Goal: Task Accomplishment & Management: Manage account settings

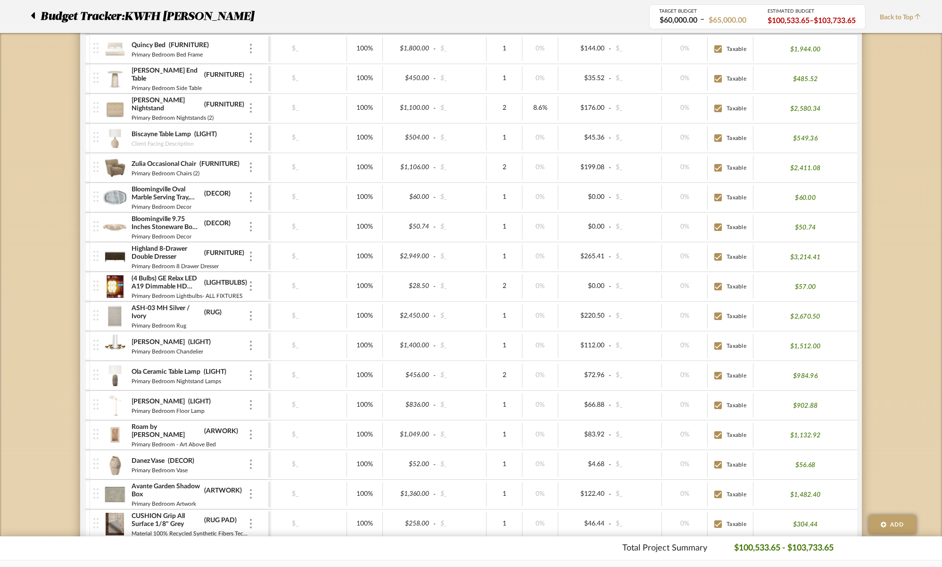
click at [33, 15] on icon at bounding box center [33, 15] width 4 height 7
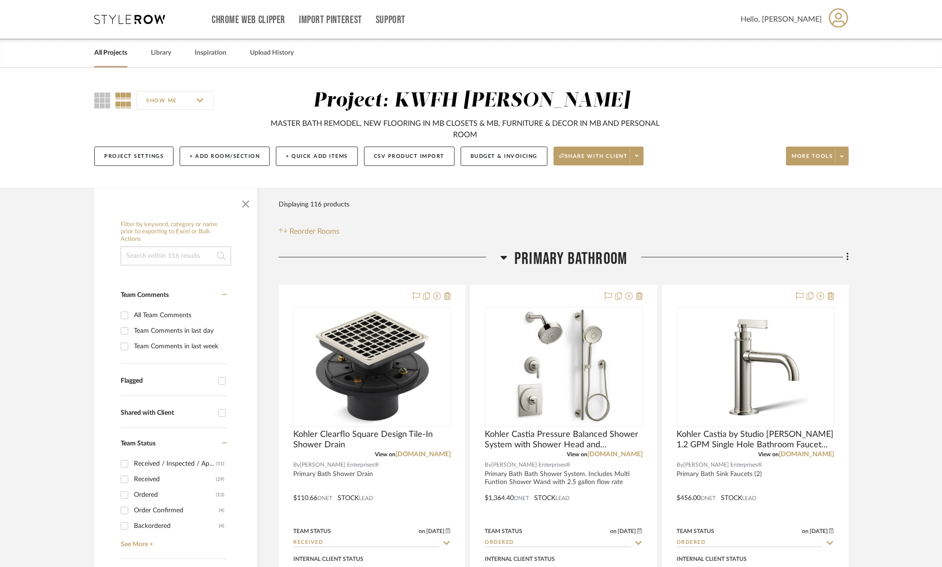
click at [119, 54] on link "All Projects" at bounding box center [110, 53] width 33 height 13
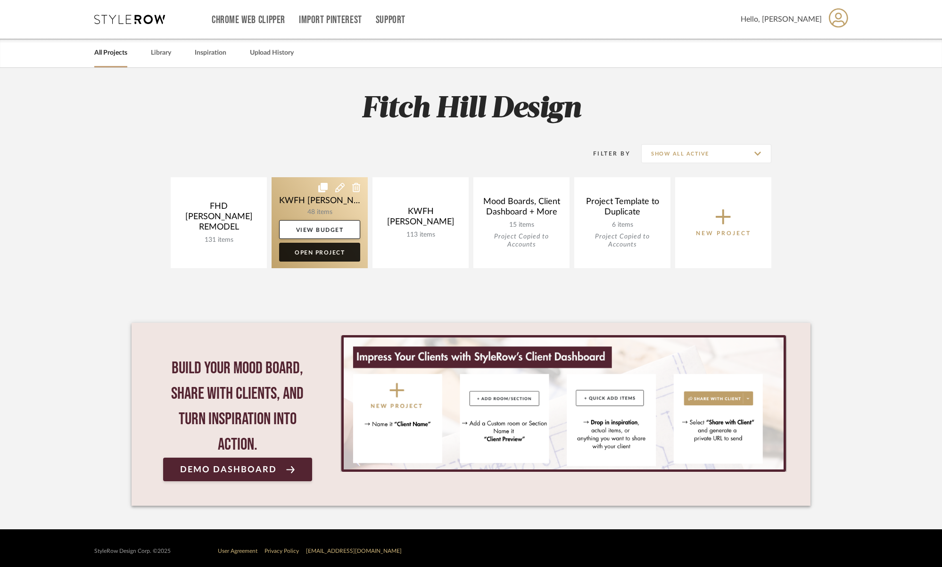
click at [324, 251] on link "Open Project" at bounding box center [319, 252] width 81 height 19
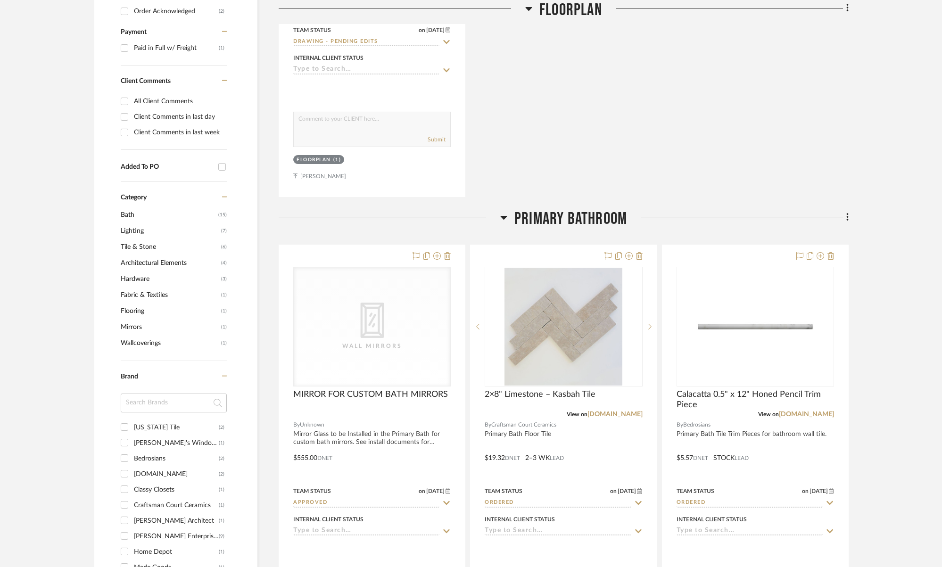
scroll to position [845, 0]
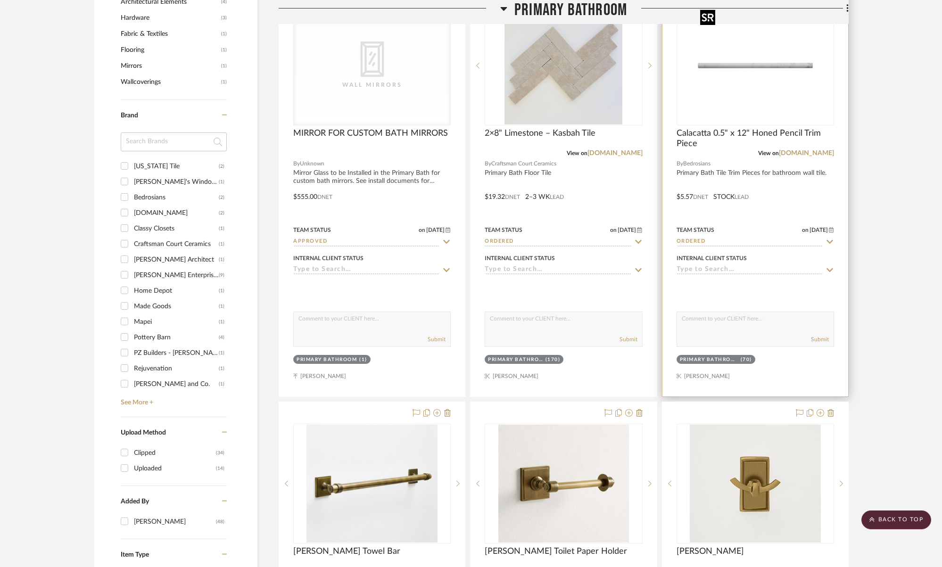
click at [805, 86] on img "0" at bounding box center [755, 66] width 118 height 118
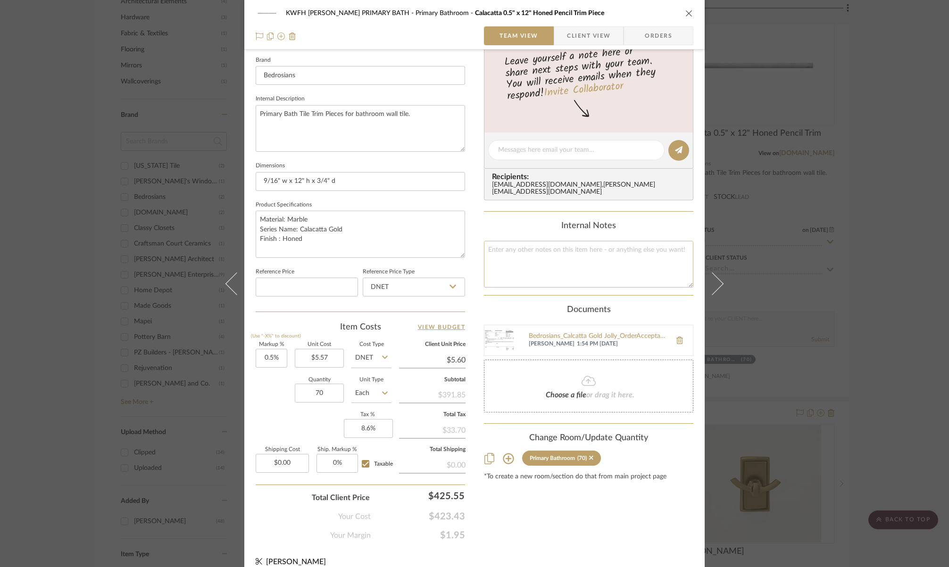
scroll to position [309, 0]
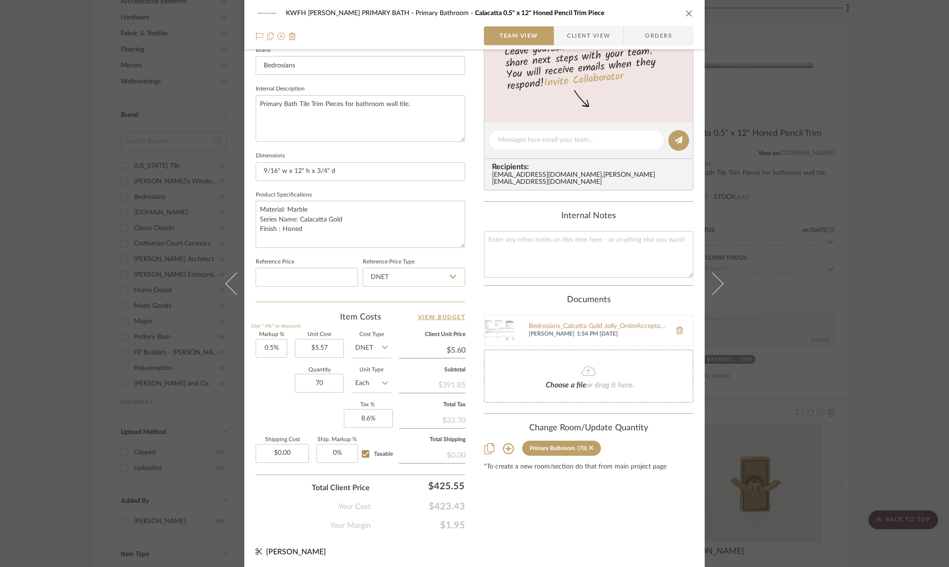
click at [503, 330] on img at bounding box center [499, 330] width 30 height 30
drag, startPoint x: 276, startPoint y: 350, endPoint x: 268, endPoint y: 347, distance: 8.5
click at [268, 347] on input "0.5" at bounding box center [272, 348] width 32 height 19
drag, startPoint x: 277, startPoint y: 346, endPoint x: 244, endPoint y: 344, distance: 32.6
click at [244, 344] on div "KWFH [PERSON_NAME] PRIMARY BATH Primary Bathroom Calacatta 0.5" x 12" Honed Pen…" at bounding box center [474, 133] width 460 height 871
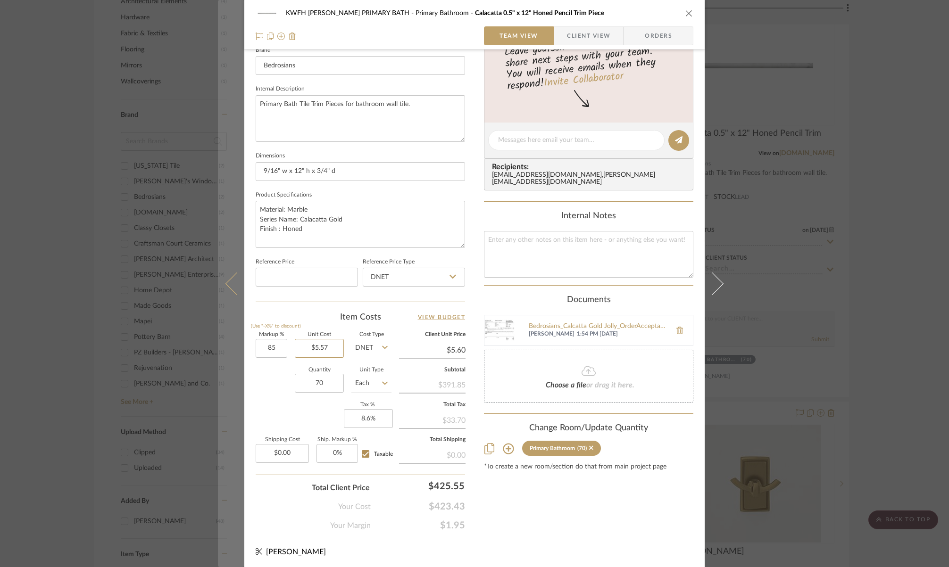
type input "85%"
type input "5.57"
type input "$10.30"
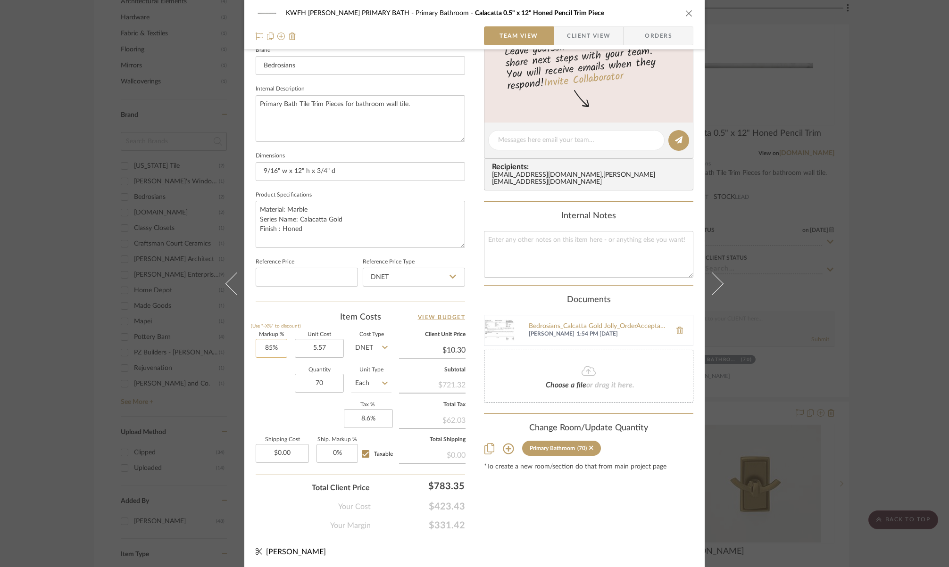
type input "85"
type input "$5.57"
click at [269, 346] on input "85" at bounding box center [272, 348] width 32 height 19
type input "85%"
click at [687, 16] on icon "close" at bounding box center [689, 13] width 8 height 8
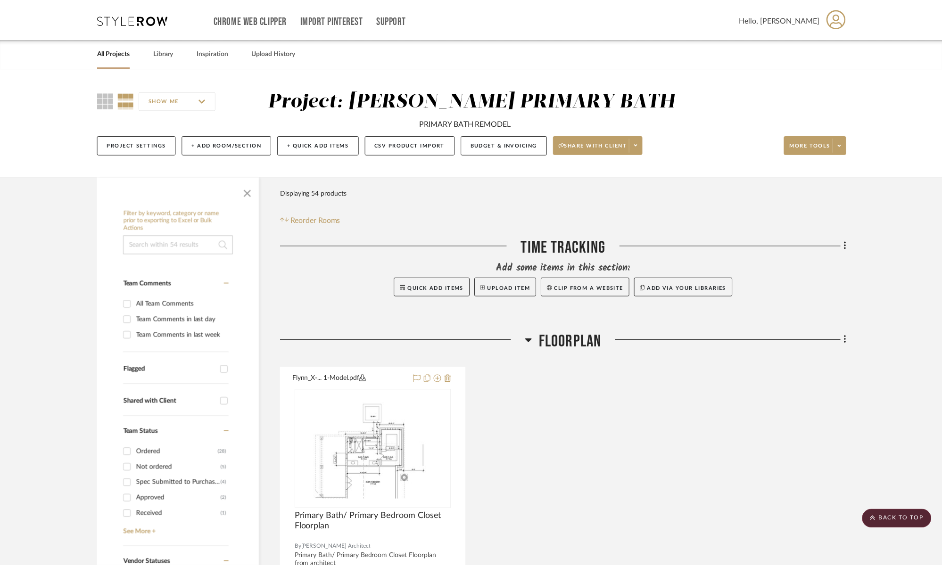
scroll to position [845, 0]
